Goal: Find contact information: Find contact information

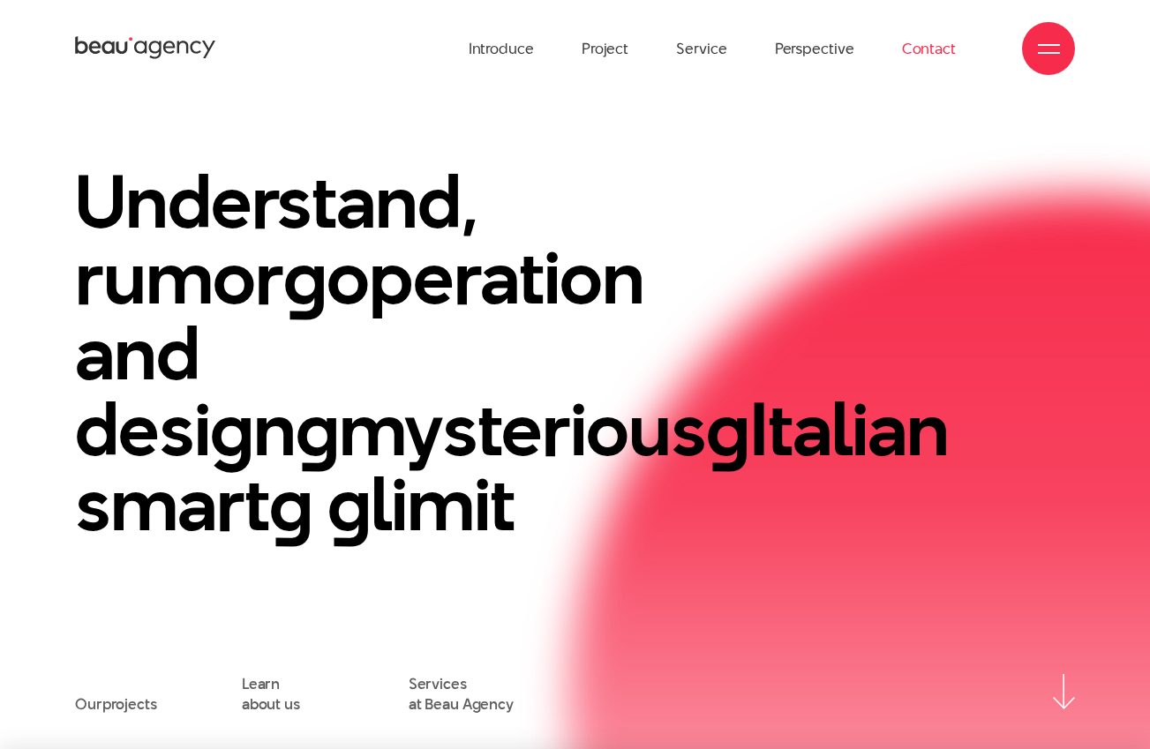
click at [939, 49] on font "Contact" at bounding box center [929, 48] width 54 height 21
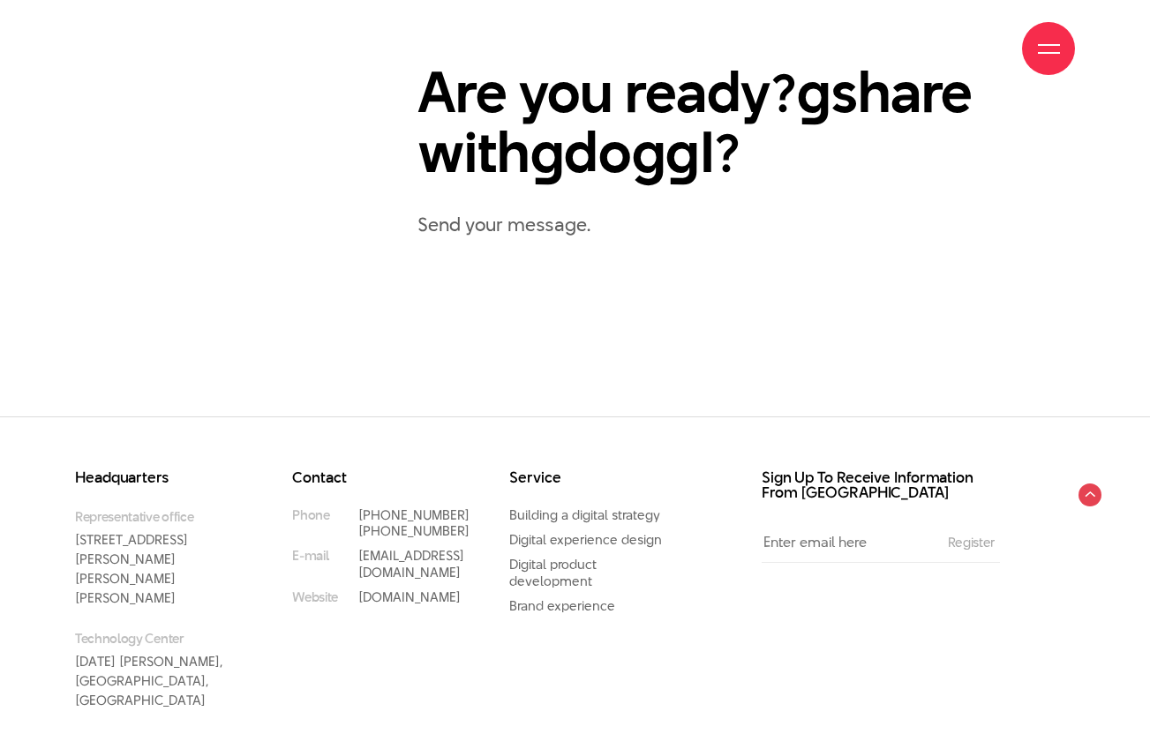
scroll to position [951, 0]
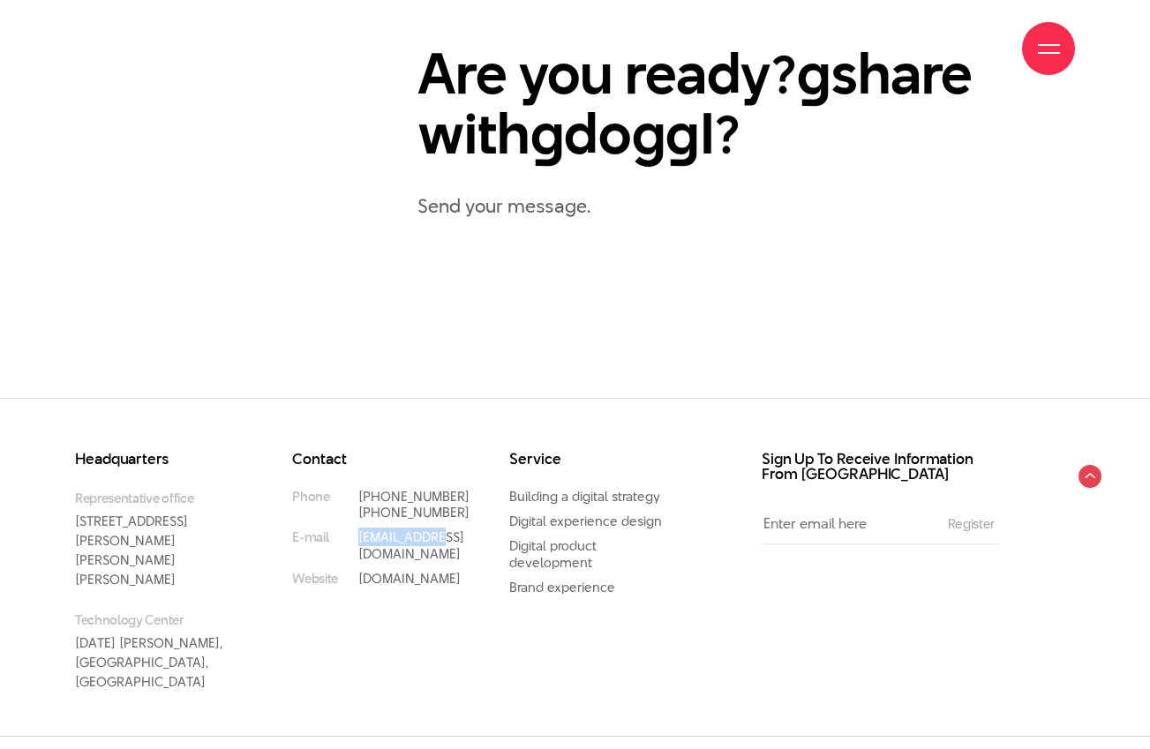
drag, startPoint x: 448, startPoint y: 557, endPoint x: 355, endPoint y: 555, distance: 93.5
click at [355, 555] on li "E-mail info@beau.vn" at bounding box center [374, 545] width 164 height 32
